Goal: Information Seeking & Learning: Understand process/instructions

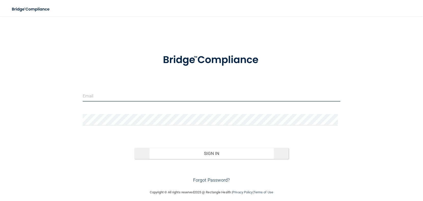
type input "[EMAIL_ADDRESS][DOMAIN_NAME]"
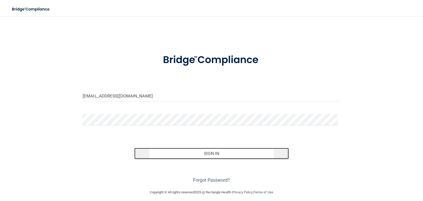
click at [212, 154] on button "Sign In" at bounding box center [211, 153] width 155 height 11
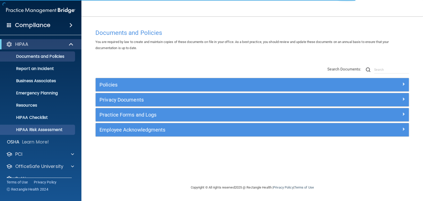
scroll to position [10, 0]
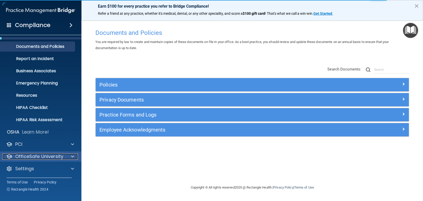
click at [37, 155] on p "OfficeSafe University" at bounding box center [39, 156] width 48 height 6
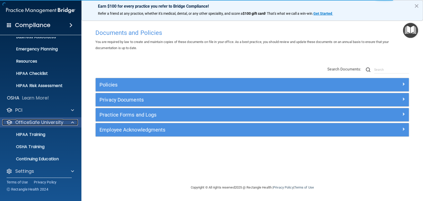
scroll to position [46, 0]
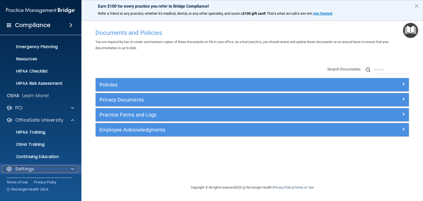
click at [36, 169] on div "Settings" at bounding box center [33, 169] width 63 height 6
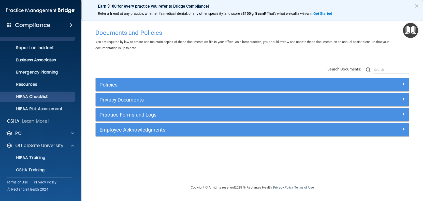
scroll to position [0, 0]
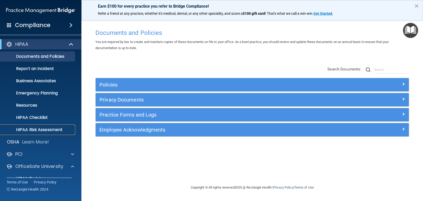
click at [39, 127] on p "HIPAA Risk Assessment" at bounding box center [37, 129] width 69 height 5
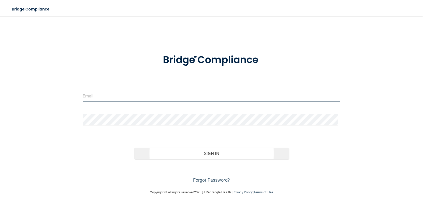
type input "[EMAIL_ADDRESS][DOMAIN_NAME]"
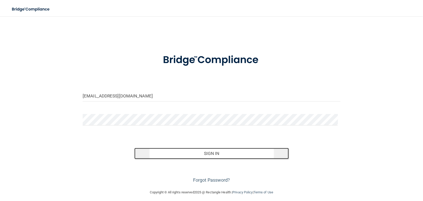
click at [202, 152] on button "Sign In" at bounding box center [211, 153] width 155 height 11
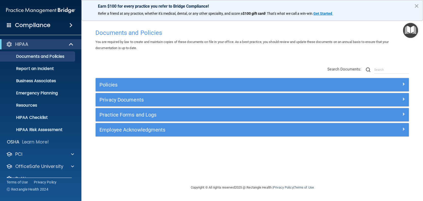
click at [38, 28] on h4 "Compliance" at bounding box center [32, 25] width 35 height 7
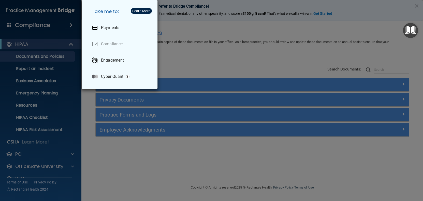
click at [69, 27] on div "Take me to: Payments Compliance Engagement Cyber Quant" at bounding box center [211, 100] width 423 height 201
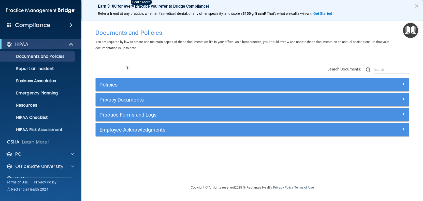
click at [69, 27] on span at bounding box center [70, 25] width 3 height 6
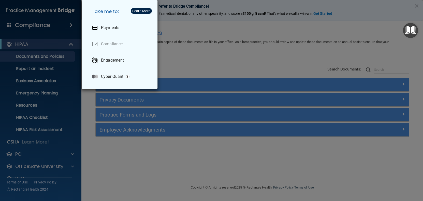
click at [69, 27] on div "Take me to: Payments Compliance Engagement Cyber Quant" at bounding box center [211, 100] width 423 height 201
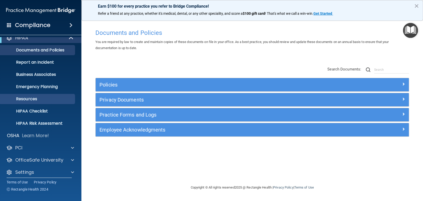
scroll to position [10, 0]
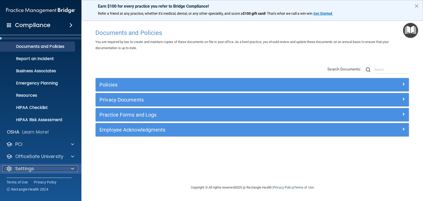
click at [72, 169] on span at bounding box center [72, 169] width 3 height 6
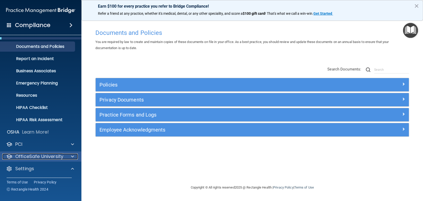
click at [73, 158] on span at bounding box center [72, 156] width 3 height 6
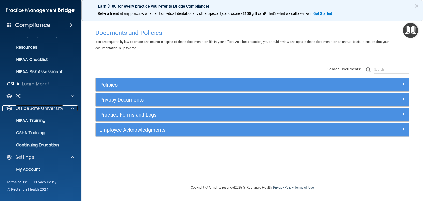
scroll to position [61, 0]
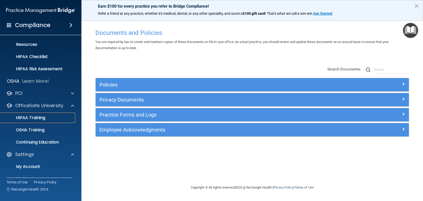
click at [49, 117] on div "HIPAA Training" at bounding box center [37, 117] width 69 height 5
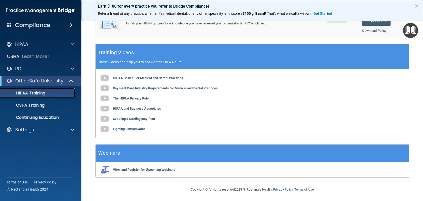
scroll to position [39, 0]
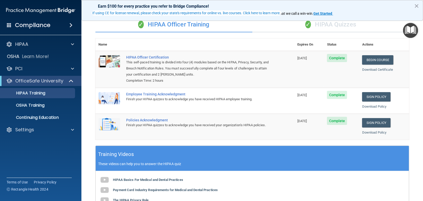
click at [371, 67] on div "Download Certificate" at bounding box center [384, 70] width 44 height 6
click at [370, 68] on link "Download Certificate" at bounding box center [377, 70] width 31 height 4
click at [362, 107] on link "Download Policy" at bounding box center [374, 107] width 24 height 4
click at [366, 125] on link "Sign Policy" at bounding box center [376, 122] width 28 height 9
